Goal: Task Accomplishment & Management: Use online tool/utility

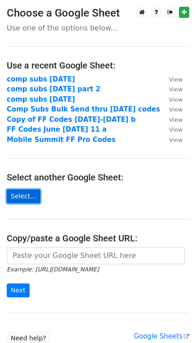
click at [25, 197] on link "Select..." at bounding box center [24, 196] width 34 height 14
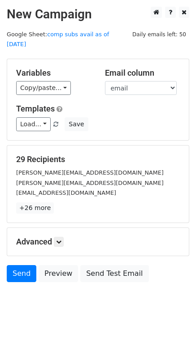
click at [117, 87] on div "Variables Copy/paste... {{first name}} {{last name}} {{email}} {{code}} Email c…" at bounding box center [97, 99] width 181 height 81
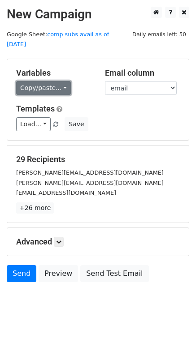
click at [60, 81] on link "Copy/paste..." at bounding box center [43, 88] width 55 height 14
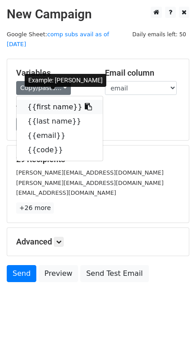
click at [57, 100] on link "{{first name}}" at bounding box center [60, 107] width 86 height 14
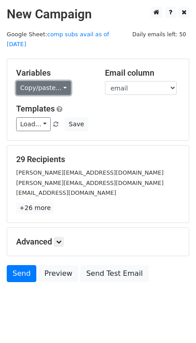
click at [54, 81] on link "Copy/paste..." at bounding box center [43, 88] width 55 height 14
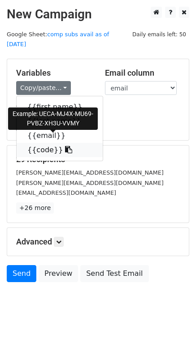
click at [50, 143] on link "{{code}}" at bounding box center [60, 150] width 86 height 14
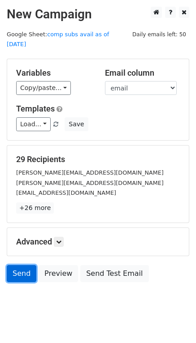
click at [19, 265] on link "Send" at bounding box center [22, 273] width 30 height 17
